Goal: Find specific page/section

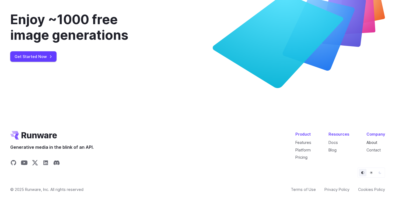
click at [370, 144] on link "About" at bounding box center [371, 142] width 11 height 5
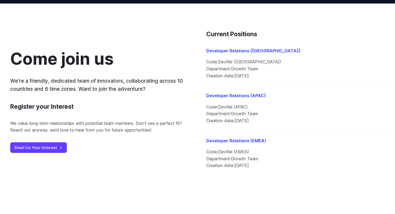
scroll to position [577, 0]
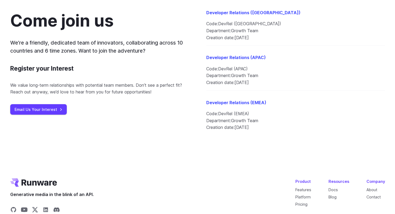
click at [144, 126] on div "Come join us We’re a friendly, dedicated team of innovators, collaborating acro…" at bounding box center [197, 63] width 374 height 144
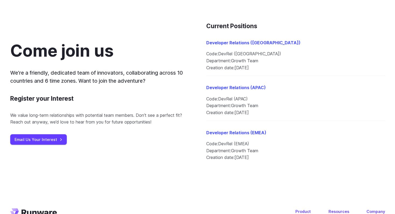
scroll to position [570, 0]
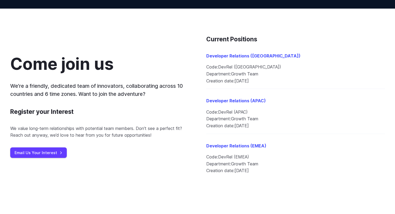
click at [236, 41] on h3 "Current Positions" at bounding box center [295, 39] width 179 height 10
